Goal: Information Seeking & Learning: Learn about a topic

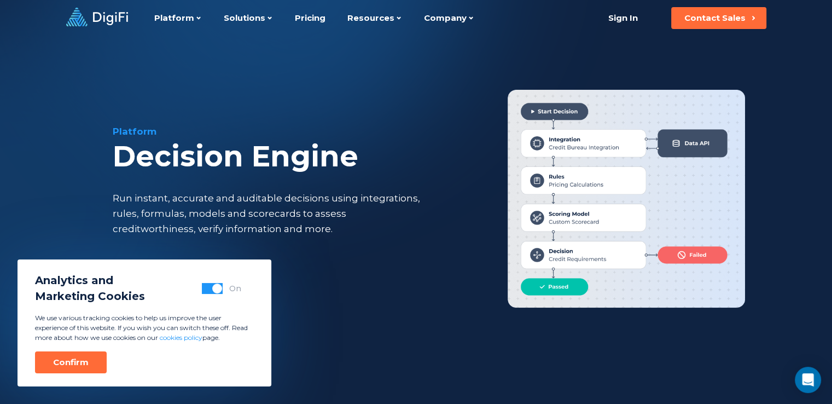
click at [73, 359] on div "Confirm" at bounding box center [71, 362] width 36 height 11
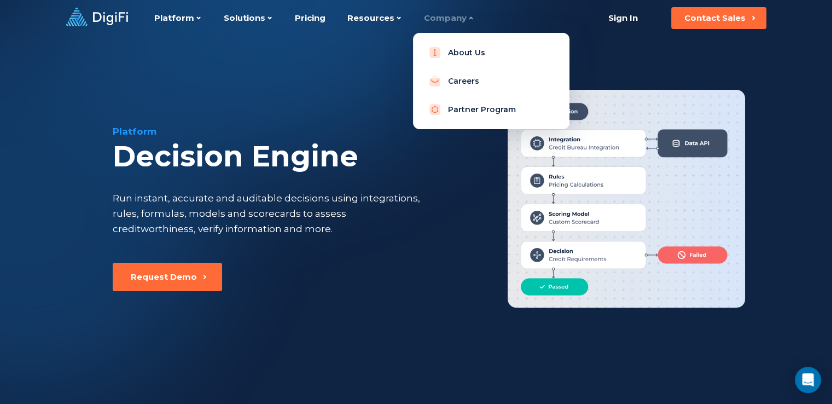
click at [431, 20] on div "Company" at bounding box center [449, 18] width 50 height 36
click at [453, 82] on link "Careers" at bounding box center [491, 81] width 139 height 22
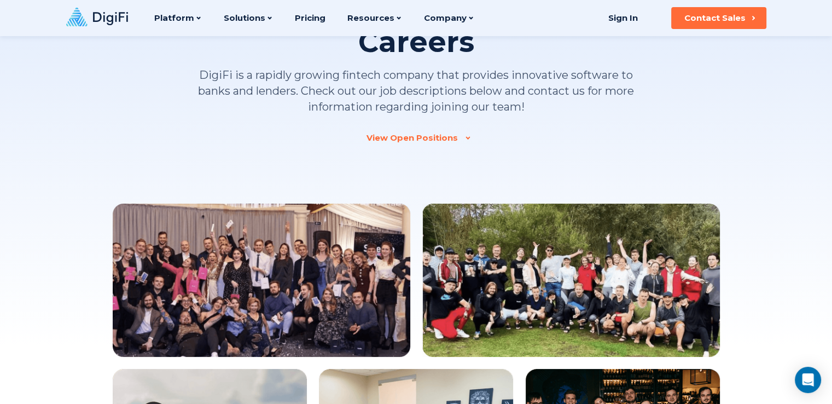
scroll to position [55, 0]
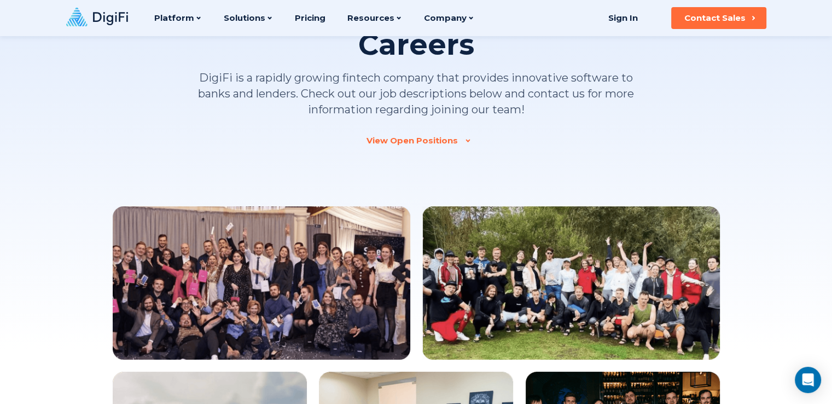
click at [427, 137] on div "View Open Positions" at bounding box center [412, 140] width 91 height 11
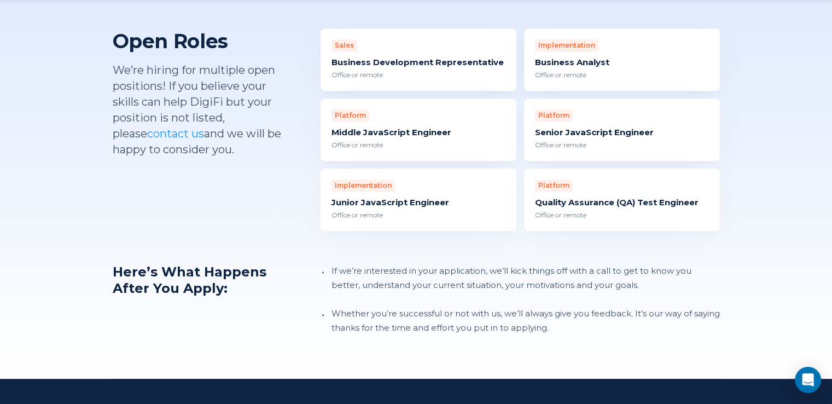
scroll to position [1086, 0]
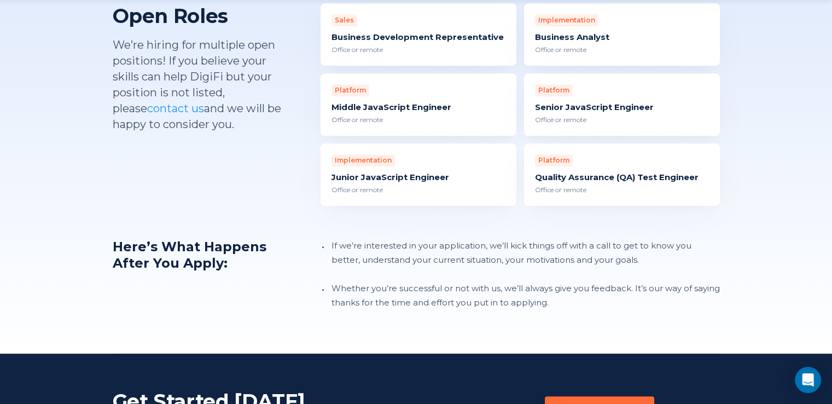
click at [403, 45] on div "Office or remote" at bounding box center [419, 50] width 174 height 10
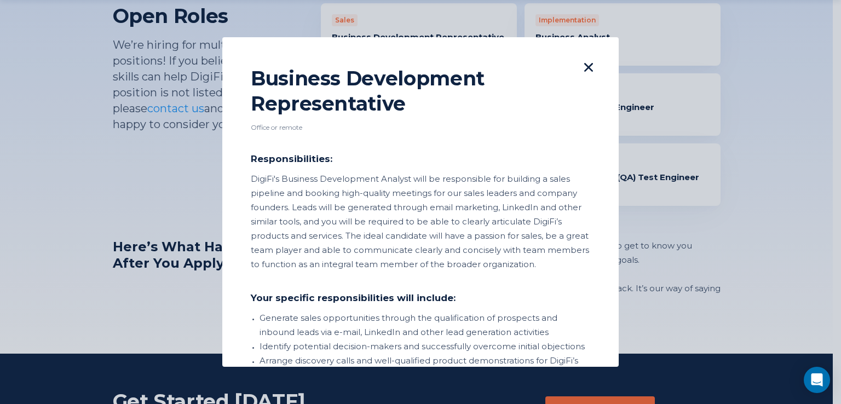
click at [584, 63] on icon at bounding box center [588, 67] width 9 height 9
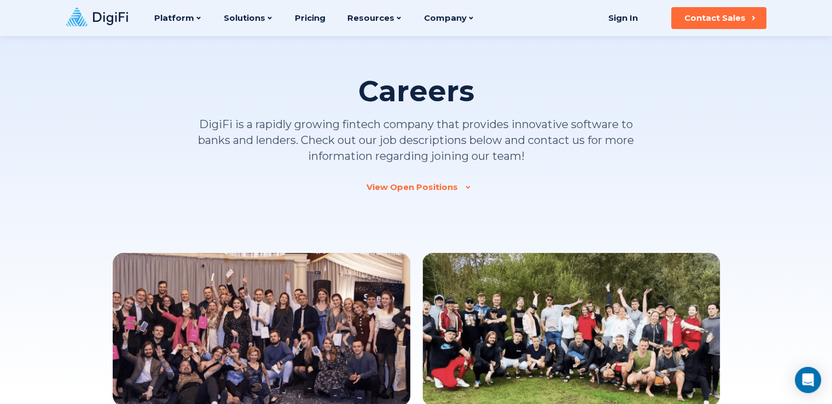
scroll to position [0, 0]
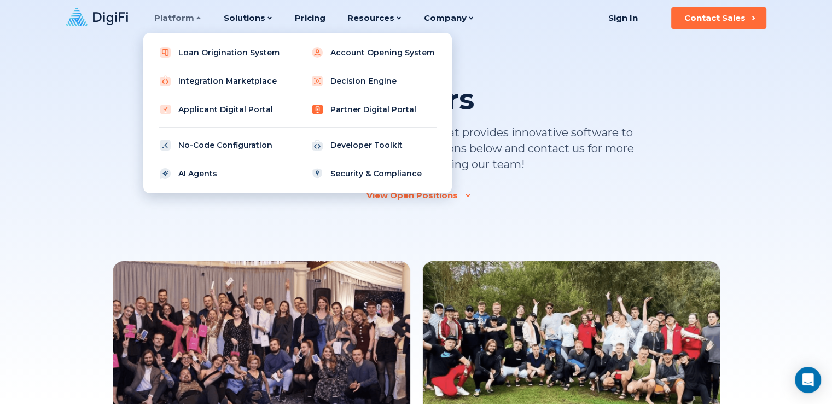
click at [344, 108] on link "Partner Digital Portal" at bounding box center [373, 110] width 139 height 22
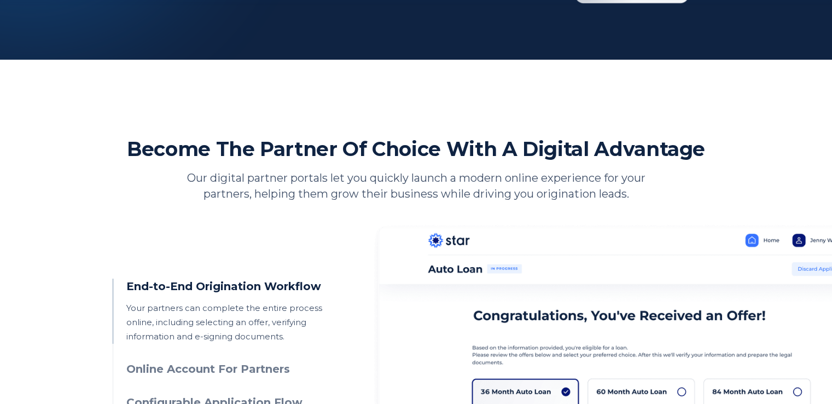
scroll to position [383, 0]
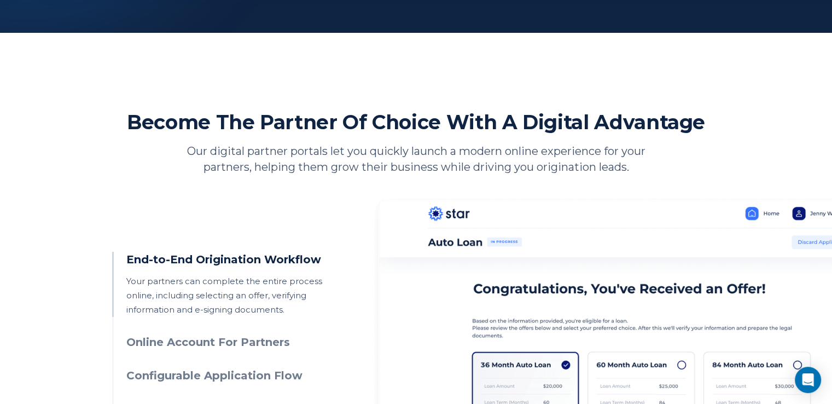
drag, startPoint x: 832, startPoint y: 109, endPoint x: 836, endPoint y: 141, distance: 32.0
